Goal: Task Accomplishment & Management: Manage account settings

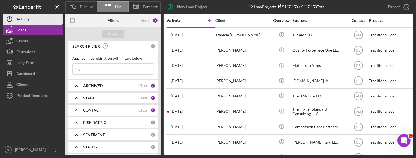
click at [27, 21] on div "Activity" at bounding box center [22, 20] width 13 height 12
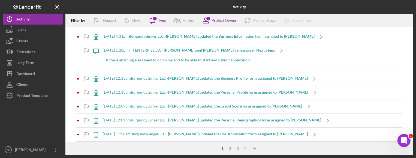
click at [297, 53] on div "Icon/Message [DATE] 1:20pm TTI ENTERPISE LLC - [PERSON_NAME] sent [PERSON_NAME]…" at bounding box center [239, 58] width 326 height 28
click at [233, 48] on b "[PERSON_NAME] sent [PERSON_NAME] a message in Next Steps" at bounding box center [219, 50] width 111 height 5
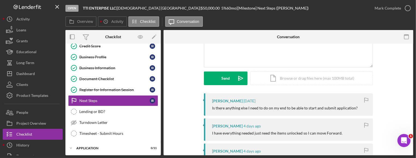
scroll to position [54, 0]
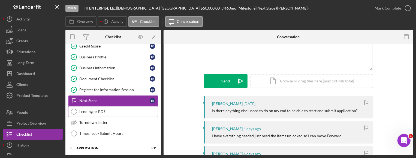
click at [109, 107] on link "Lending or BD? Lending or BD?" at bounding box center [113, 111] width 90 height 11
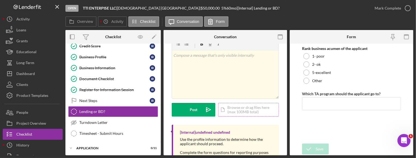
scroll to position [41, 0]
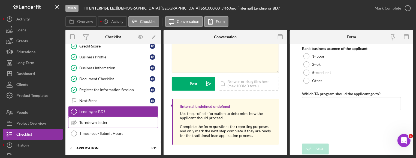
click at [110, 120] on div "Turndown Letter" at bounding box center [118, 122] width 78 height 4
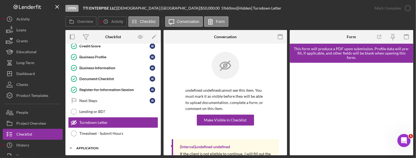
scroll to position [137, 0]
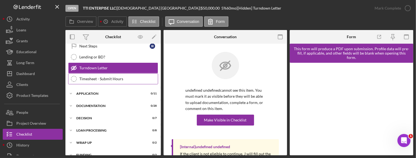
click at [114, 77] on div "Timesheet - Submit Hours" at bounding box center [118, 79] width 78 height 4
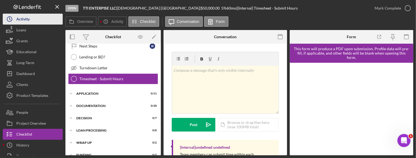
click at [29, 22] on div "Activity" at bounding box center [22, 20] width 13 height 12
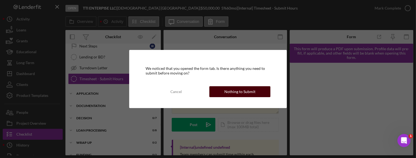
click at [226, 88] on div "Nothing to Submit" at bounding box center [239, 91] width 31 height 11
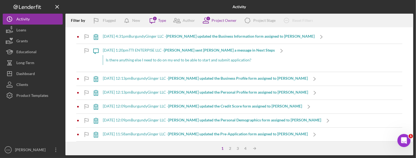
click at [225, 34] on b "[PERSON_NAME] updated the Business Information form assigned to [PERSON_NAME]" at bounding box center [240, 36] width 148 height 5
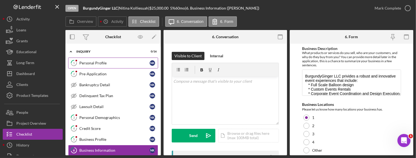
click at [127, 65] on div "Personal Profile" at bounding box center [114, 63] width 70 height 4
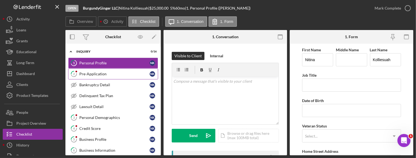
click at [121, 74] on div "Pre-Application" at bounding box center [114, 74] width 70 height 4
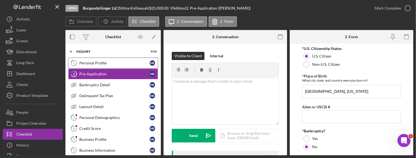
click at [105, 66] on link "1 Personal Profile N K" at bounding box center [113, 62] width 90 height 11
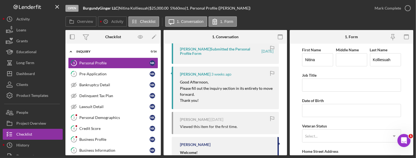
scroll to position [54, 0]
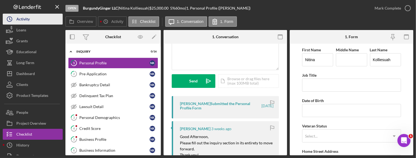
click at [25, 18] on div "Activity" at bounding box center [22, 20] width 13 height 12
